Goal: Task Accomplishment & Management: Manage account settings

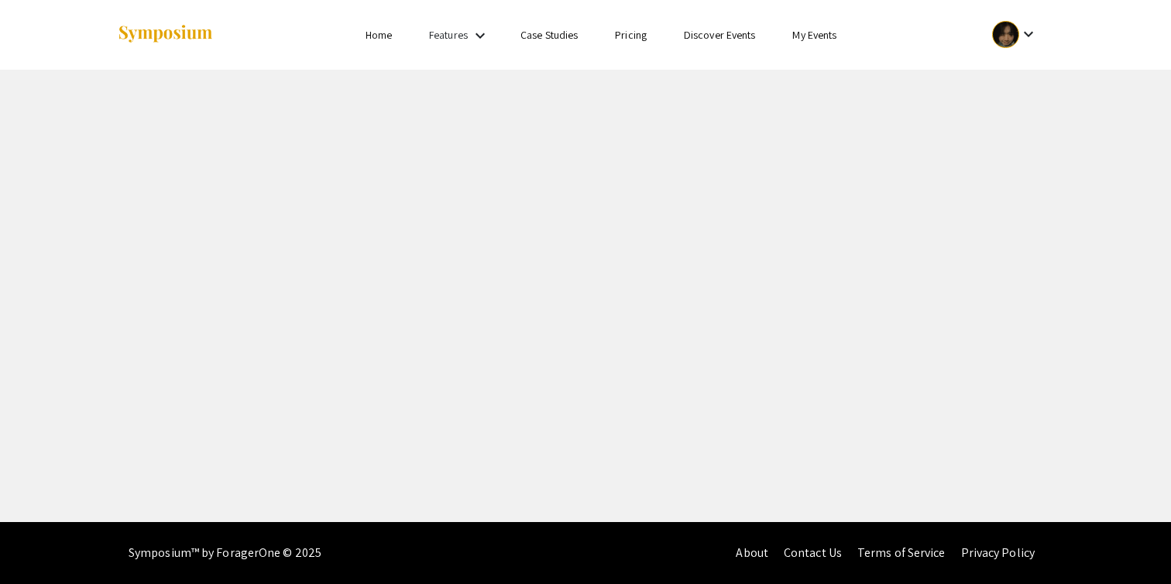
click at [824, 38] on link "My Events" at bounding box center [815, 35] width 44 height 14
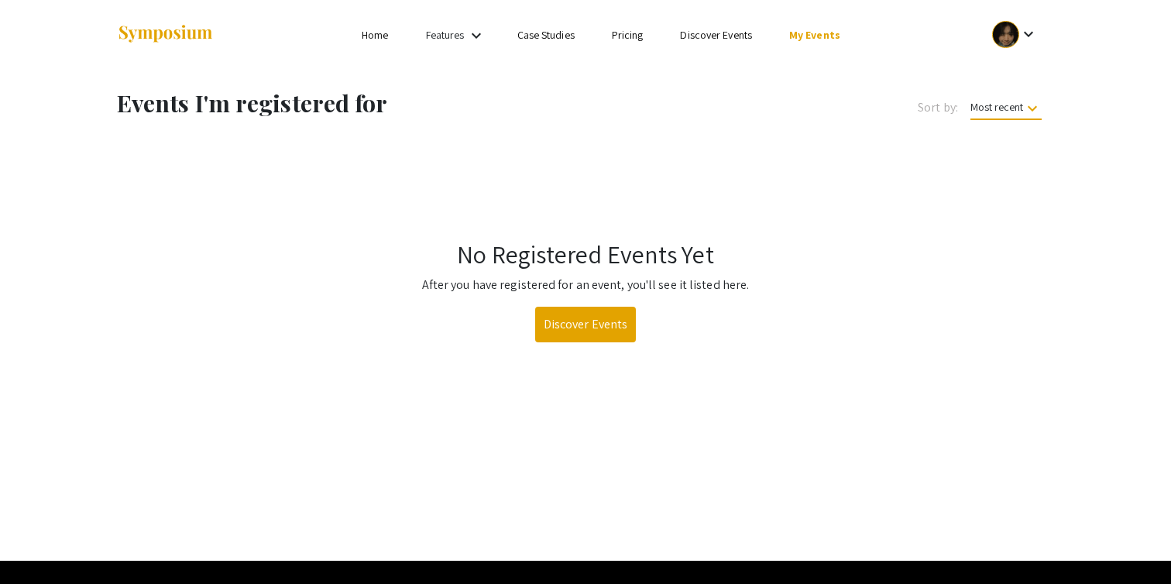
click at [468, 34] on div "Features keyboard_arrow_down" at bounding box center [457, 36] width 62 height 20
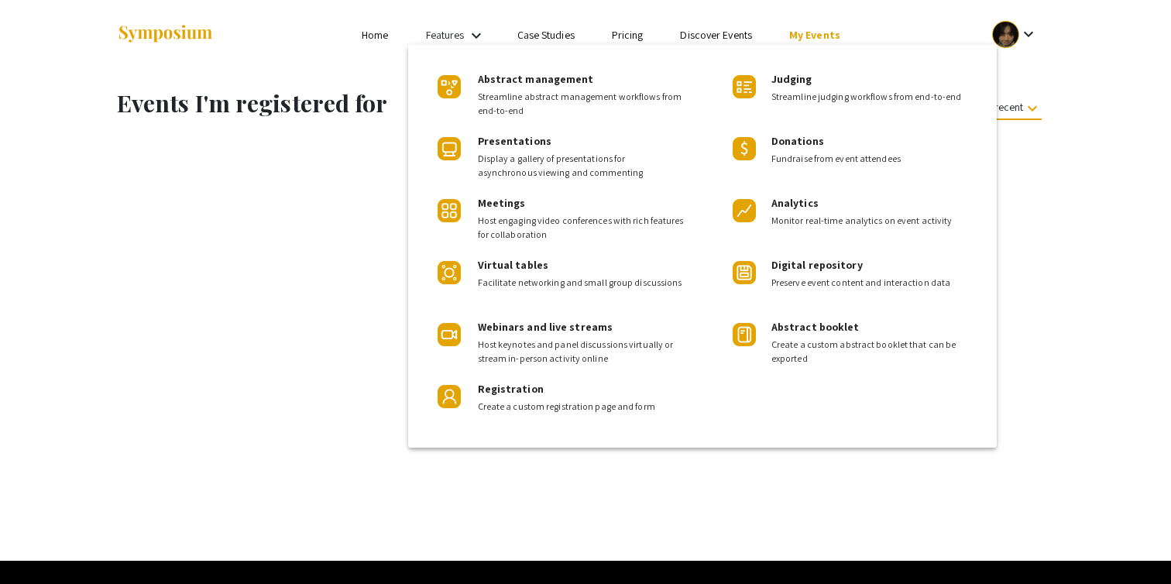
click at [370, 66] on div at bounding box center [585, 292] width 1171 height 584
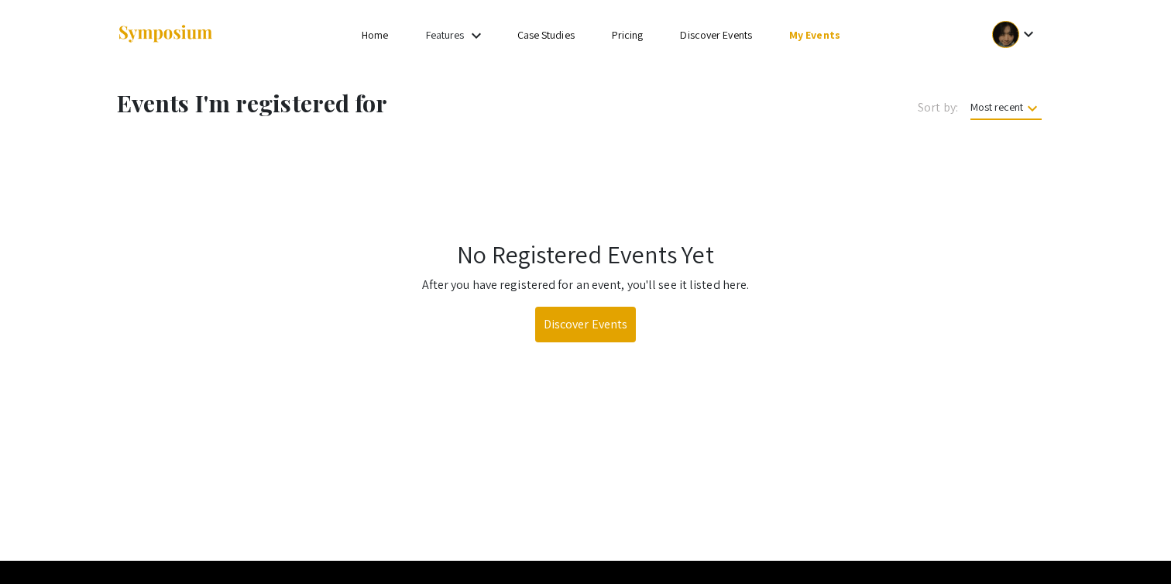
click at [1027, 32] on mat-icon "keyboard_arrow_down" at bounding box center [1029, 34] width 19 height 19
click at [1020, 119] on button "My Submissions" at bounding box center [1023, 113] width 95 height 37
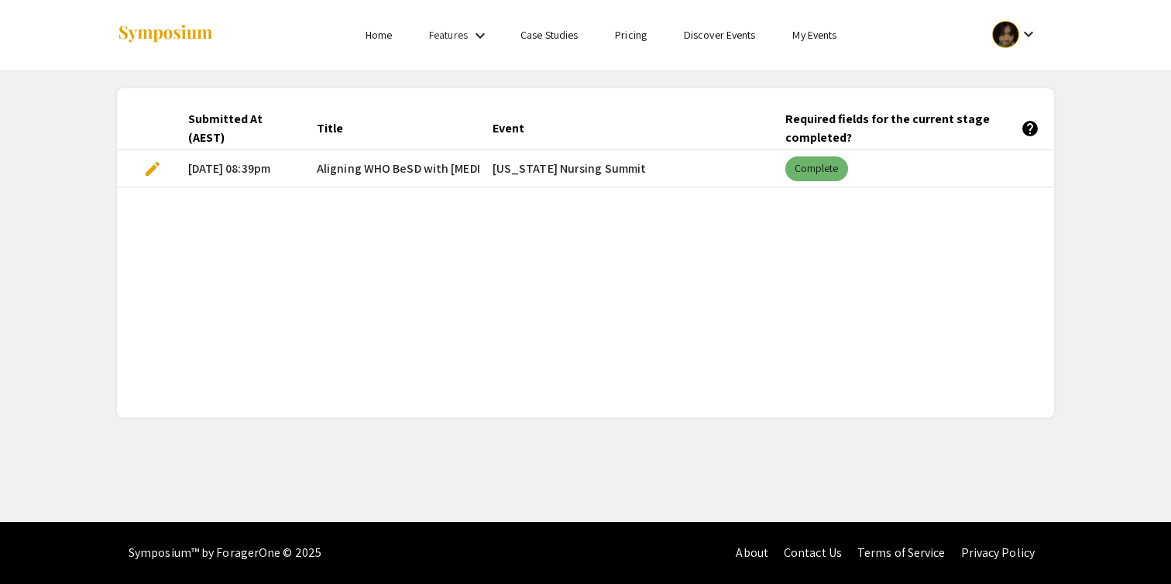
click at [814, 167] on mat-chip "Complete" at bounding box center [817, 169] width 63 height 25
click at [603, 212] on div "Submitted At (AEST) Title Event Required fields for the current stage completed…" at bounding box center [586, 253] width 938 height 292
click at [597, 212] on div "Submitted At (AEST) Title Event Required fields for the current stage completed…" at bounding box center [586, 253] width 938 height 292
